Goal: Book appointment/travel/reservation

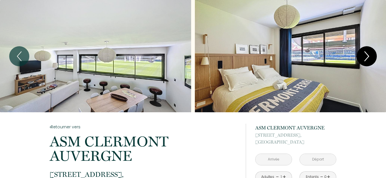
click at [363, 55] on icon "Next" at bounding box center [367, 56] width 12 height 17
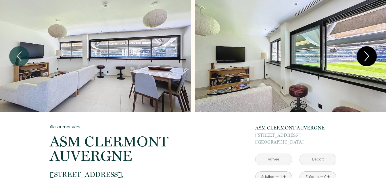
click at [362, 56] on icon "Next" at bounding box center [367, 56] width 12 height 17
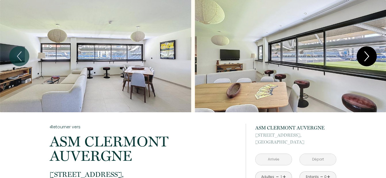
click at [362, 56] on icon "Next" at bounding box center [367, 56] width 12 height 17
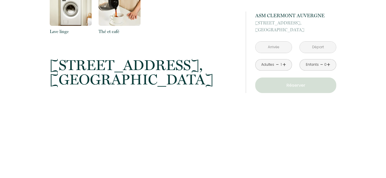
scroll to position [767, 0]
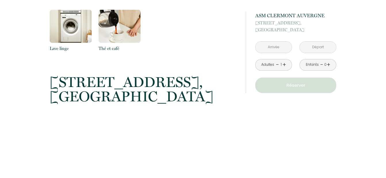
click at [274, 49] on input "text" at bounding box center [274, 47] width 36 height 11
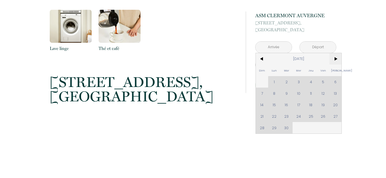
click at [335, 59] on span ">" at bounding box center [335, 58] width 12 height 11
click at [300, 94] on div "Dim Lun Mar Mer Jeu Ven Sam 1 2 3 4 5 6 7 8 9 10 11 12 13 14 15 16 17 18 19 20 …" at bounding box center [299, 93] width 86 height 80
click at [334, 60] on span ">" at bounding box center [335, 58] width 12 height 11
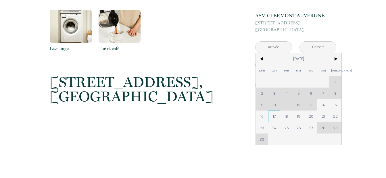
click at [276, 117] on span "17" at bounding box center [274, 116] width 12 height 11
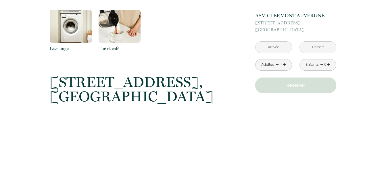
type input "Lun 17 Nov 2025"
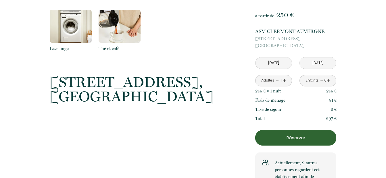
click at [314, 62] on input "Mar 18 Nov 2025" at bounding box center [318, 62] width 36 height 11
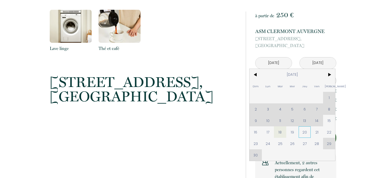
click at [300, 132] on span "20" at bounding box center [305, 131] width 12 height 11
type input "Jeu 20 Nov 2025"
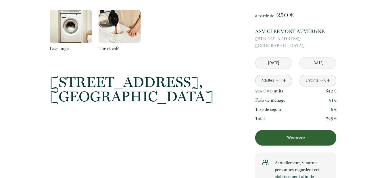
click at [270, 61] on input "Lun 17 Nov 2025" at bounding box center [274, 62] width 36 height 11
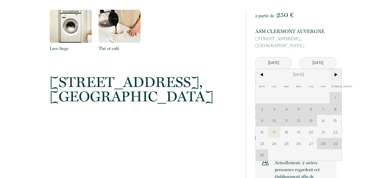
click at [337, 75] on span ">" at bounding box center [335, 74] width 12 height 11
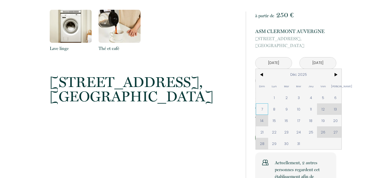
click at [264, 110] on span "7" at bounding box center [262, 108] width 12 height 11
type input "Dim 07 Déc 2025"
type input "Lun 08 Déc 2025"
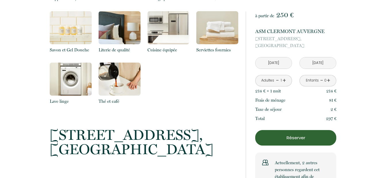
scroll to position [709, 0]
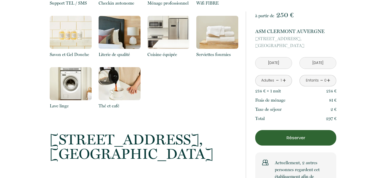
click at [277, 63] on input "Dim 07 Déc 2025" at bounding box center [274, 62] width 36 height 11
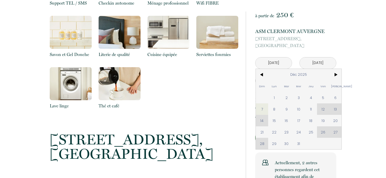
click at [324, 132] on div "Dim Lun Mar Mer Jeu Ven Sam 1 2 3 4 5 6 7 8 9 10 11 12 13 14 15 16 17 18 19 20 …" at bounding box center [299, 109] width 86 height 80
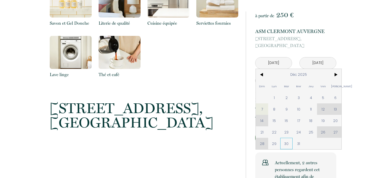
scroll to position [767, 0]
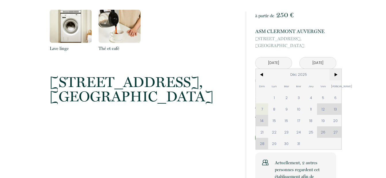
click at [337, 74] on span ">" at bounding box center [335, 74] width 12 height 11
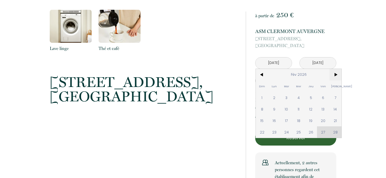
click at [337, 74] on span ">" at bounding box center [335, 74] width 12 height 11
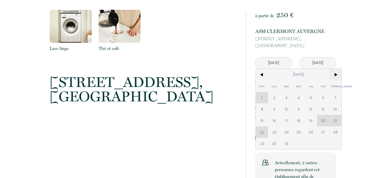
click at [337, 74] on span ">" at bounding box center [335, 74] width 12 height 11
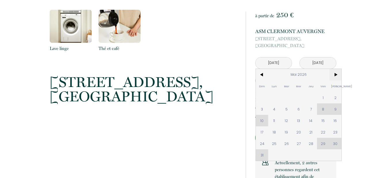
click at [337, 74] on span ">" at bounding box center [335, 74] width 12 height 11
